Goal: Task Accomplishment & Management: Use online tool/utility

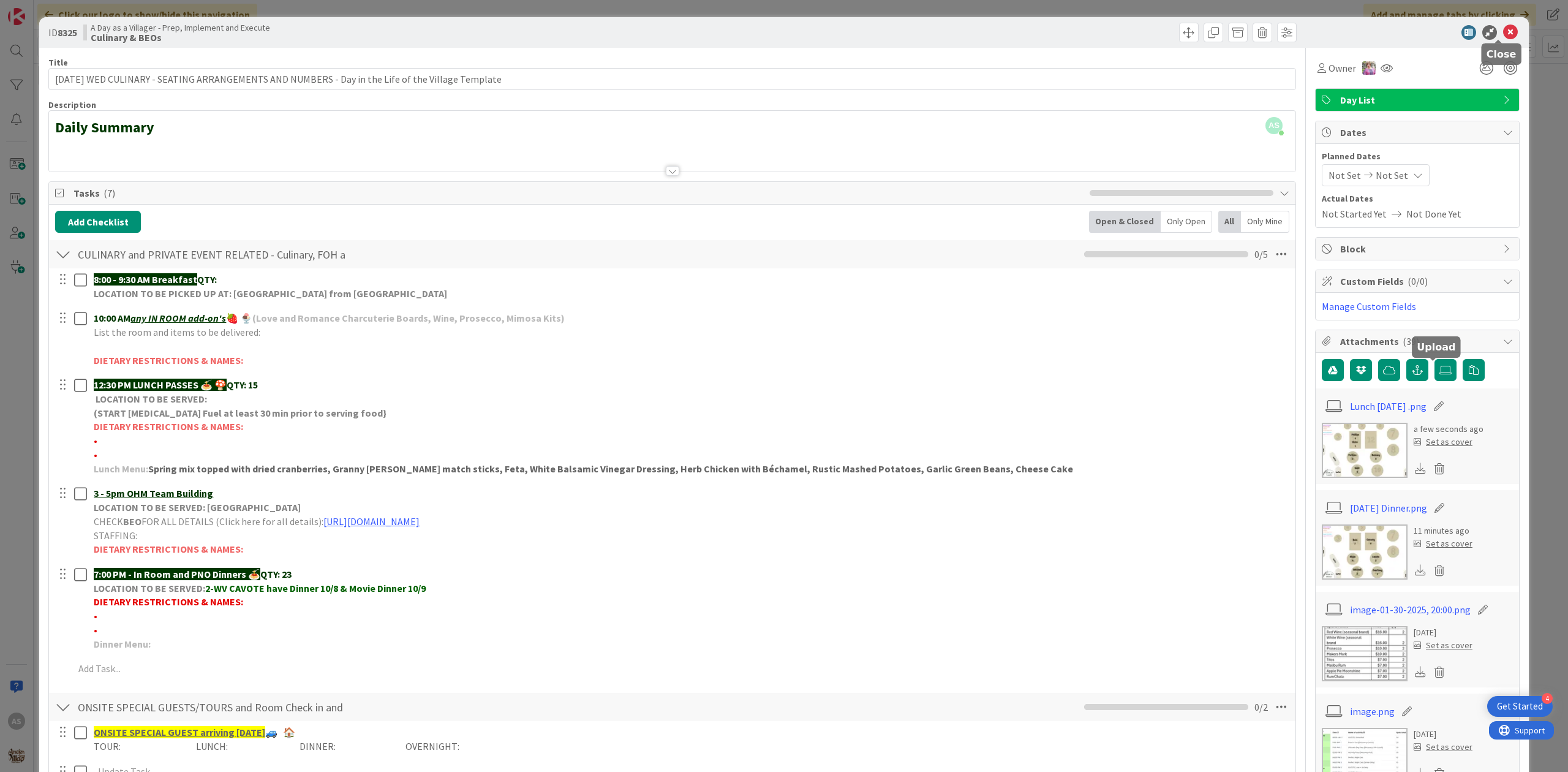
click at [1503, 35] on icon at bounding box center [1510, 33] width 15 height 15
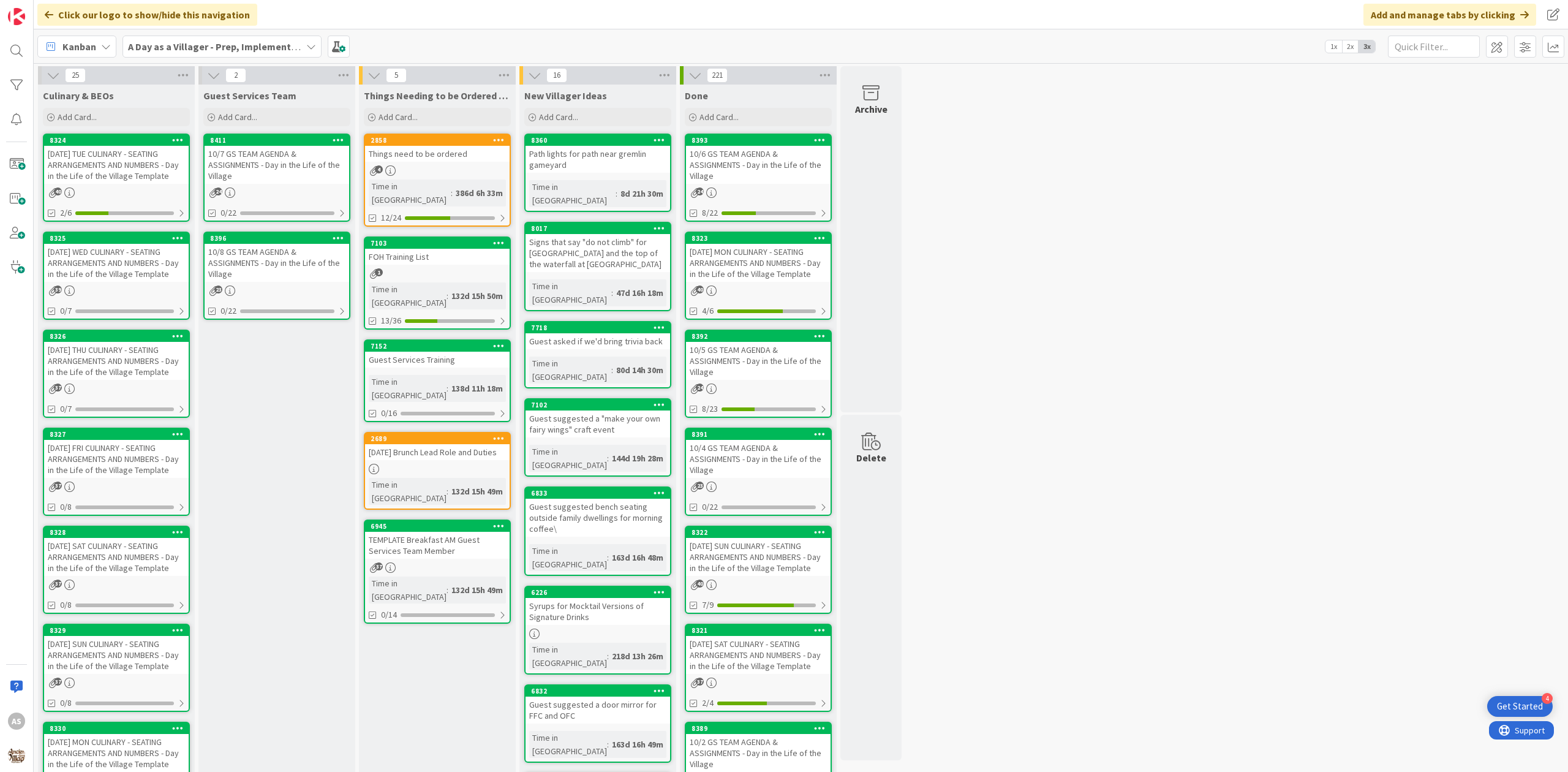
click at [453, 157] on div "Things need to be ordered" at bounding box center [437, 154] width 144 height 16
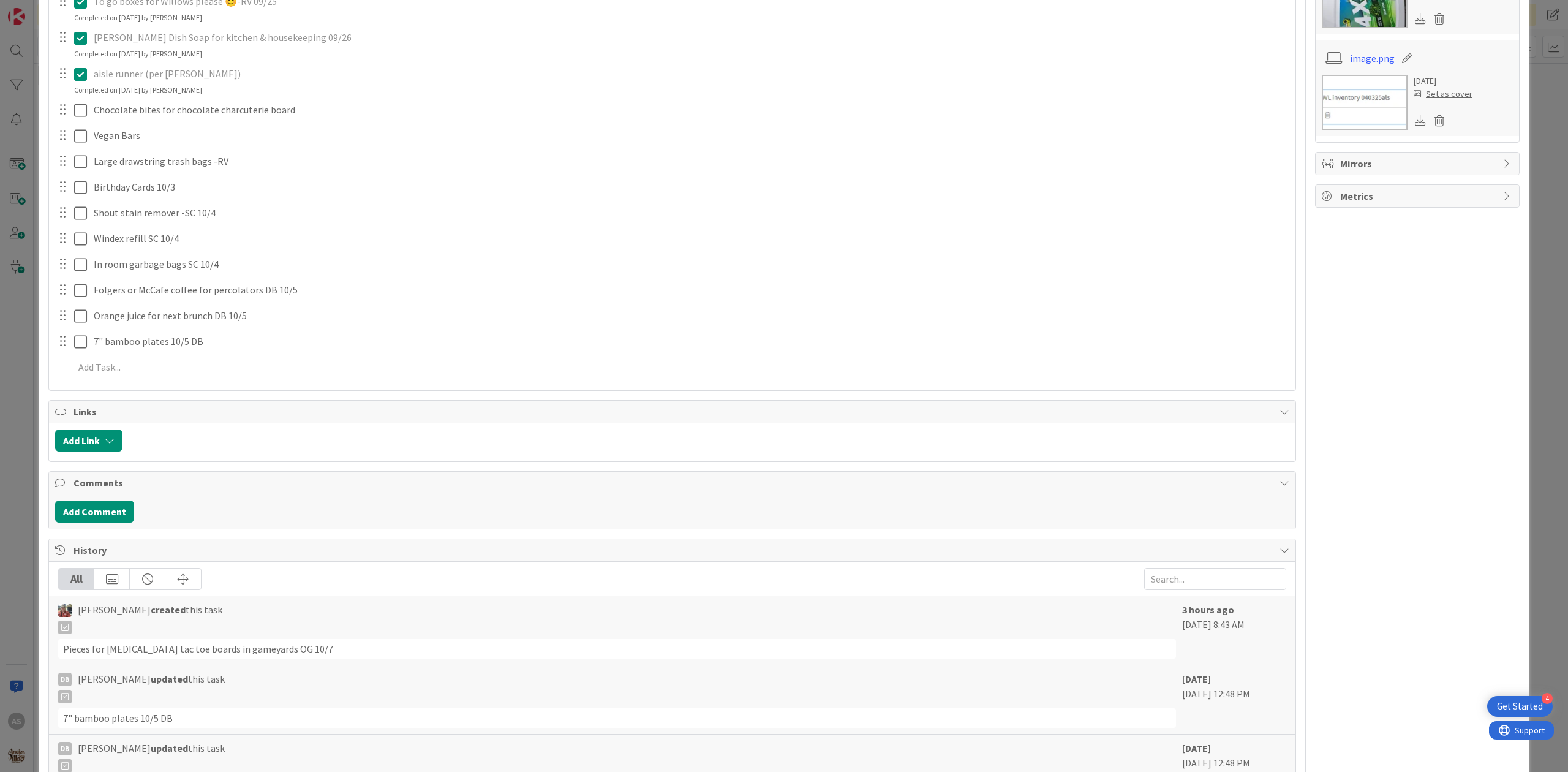
scroll to position [882, 0]
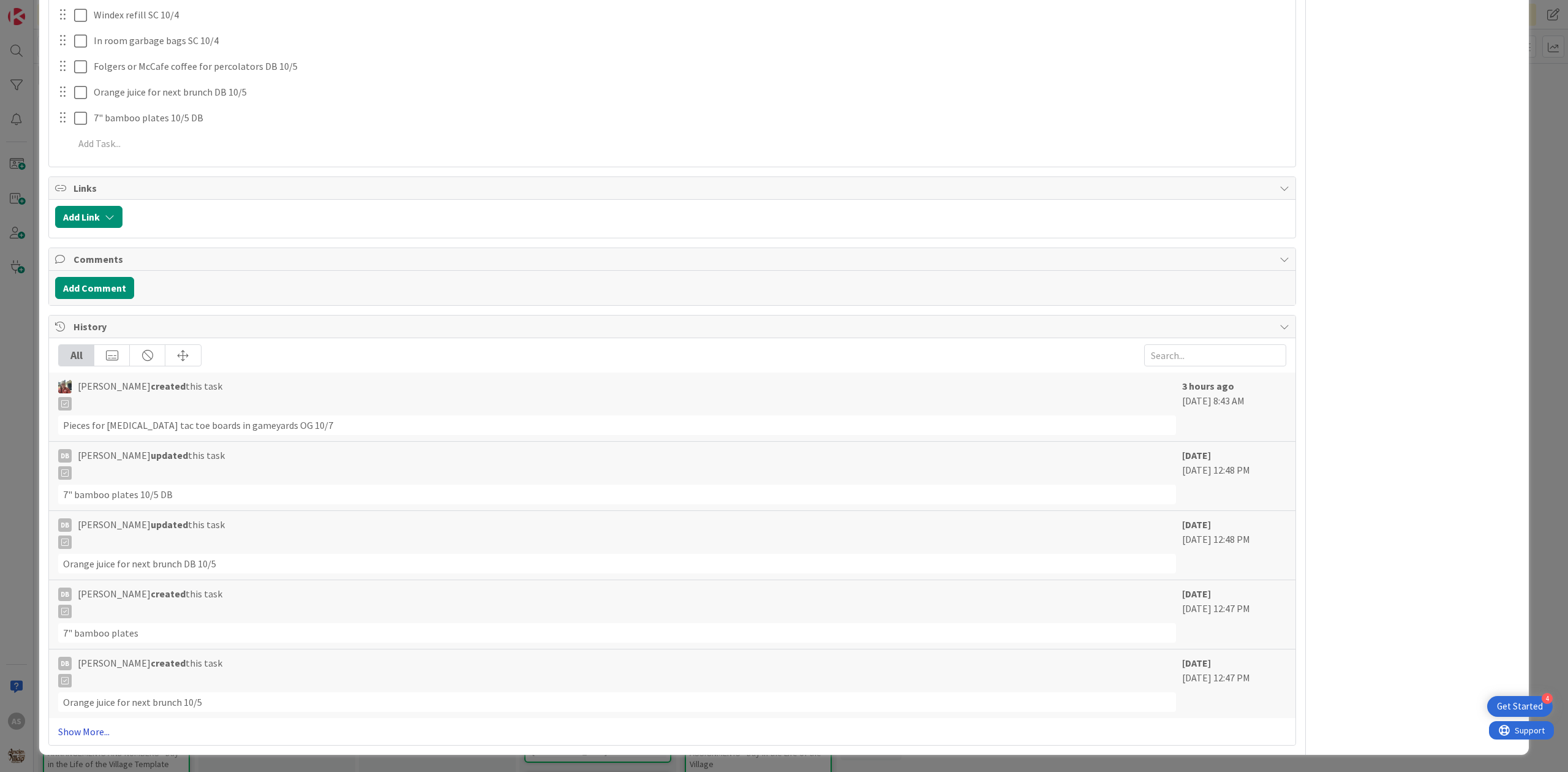
click at [75, 724] on link "Show More..." at bounding box center [672, 732] width 1228 height 15
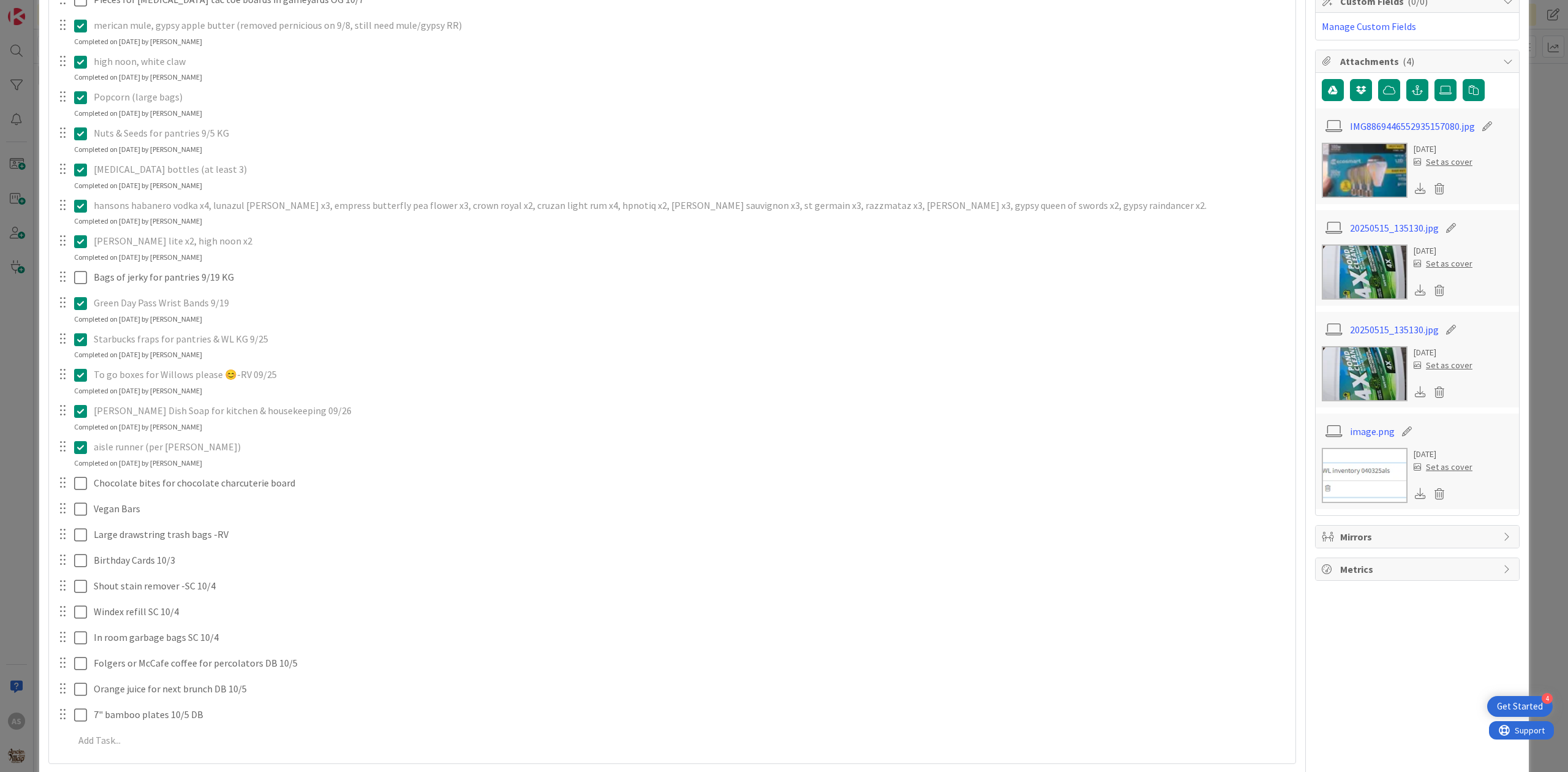
scroll to position [408, 0]
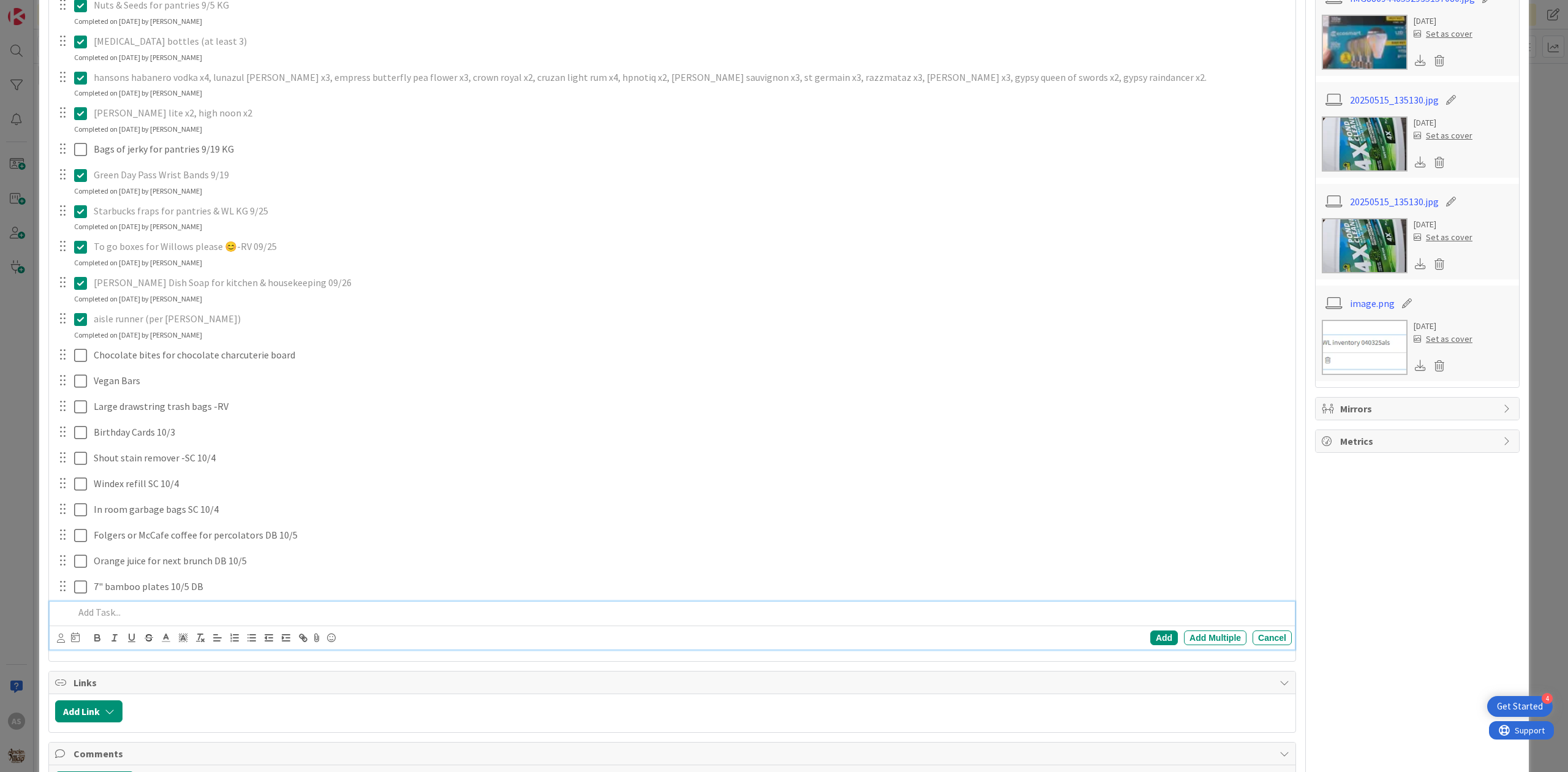
click at [115, 616] on p at bounding box center [681, 612] width 1213 height 14
click at [130, 609] on p at bounding box center [681, 612] width 1213 height 14
click at [194, 603] on div "Pieces for [MEDICAL_DATA] tac toe boards in gameyards OG 10/7 Update Cancel mer…" at bounding box center [672, 257] width 1234 height 793
